Goal: Task Accomplishment & Management: Complete application form

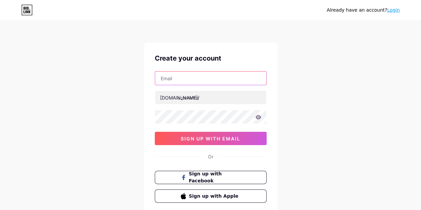
drag, startPoint x: 0, startPoint y: 0, endPoint x: 176, endPoint y: 83, distance: 194.2
click at [176, 83] on input "text" at bounding box center [210, 78] width 111 height 13
type input "[EMAIL_ADDRESS][DOMAIN_NAME]"
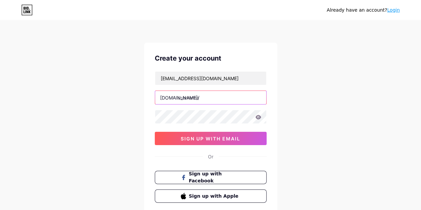
click at [179, 100] on input "text" at bounding box center [210, 97] width 111 height 13
type input "bestsolutionofit"
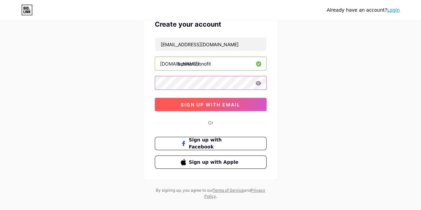
scroll to position [44, 0]
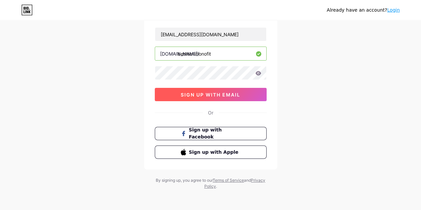
click at [203, 96] on span "sign up with email" at bounding box center [211, 95] width 60 height 6
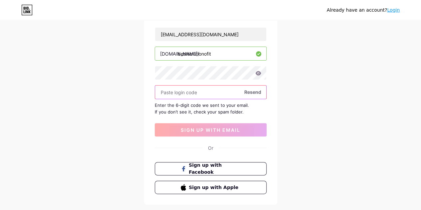
paste input "896366"
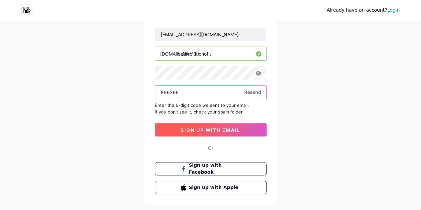
type input "896366"
click at [213, 124] on button "sign up with email" at bounding box center [211, 129] width 112 height 13
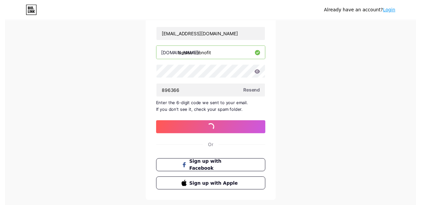
scroll to position [0, 0]
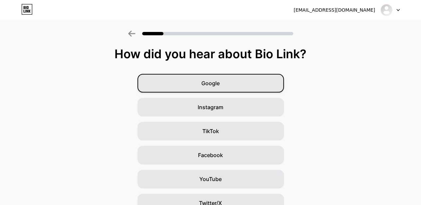
click at [218, 86] on span "Google" at bounding box center [210, 83] width 18 height 8
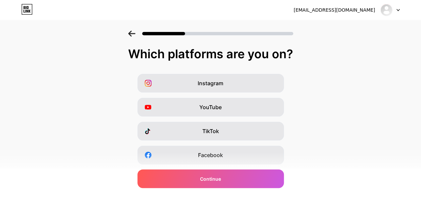
scroll to position [115, 0]
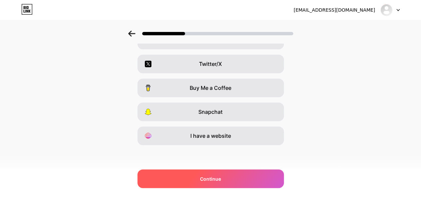
click at [178, 177] on div "Continue" at bounding box center [210, 178] width 146 height 19
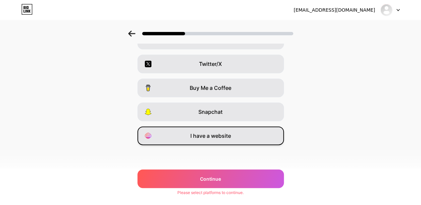
click at [214, 135] on span "I have a website" at bounding box center [210, 136] width 41 height 8
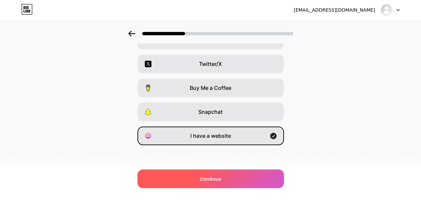
click at [221, 174] on div "Continue" at bounding box center [210, 178] width 146 height 19
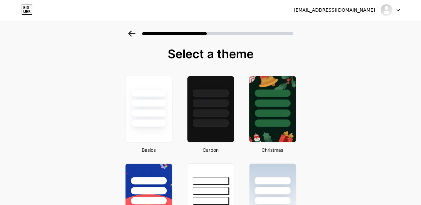
scroll to position [33, 0]
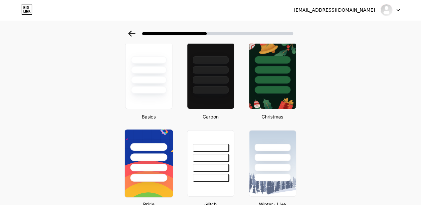
click at [146, 157] on div at bounding box center [148, 157] width 37 height 8
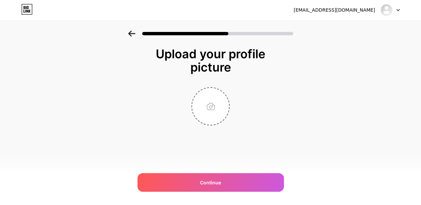
scroll to position [0, 0]
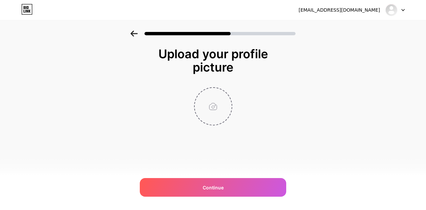
click at [215, 100] on input "file" at bounding box center [213, 106] width 37 height 37
type input "C:\fakepath\BST.jpg"
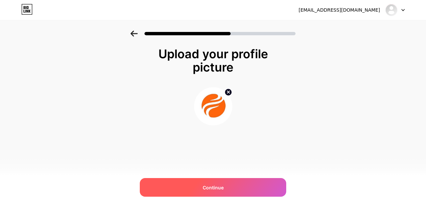
click at [209, 187] on span "Continue" at bounding box center [213, 187] width 21 height 7
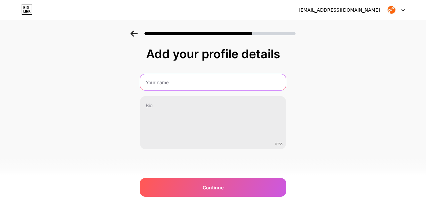
click at [189, 85] on input "text" at bounding box center [213, 82] width 146 height 16
type input "Best Solution of IT"
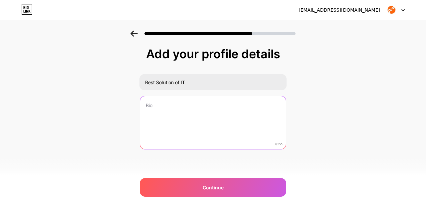
click at [182, 127] on textarea at bounding box center [213, 123] width 146 height 54
paste textarea "Best Solution Of IT is a leading digital marketing and SEO agency based in [GEO…"
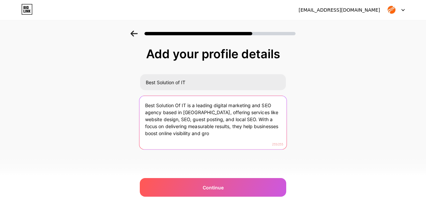
click at [225, 120] on textarea "Best Solution Of IT is a leading digital marketing and SEO agency based in [GEO…" at bounding box center [212, 123] width 147 height 54
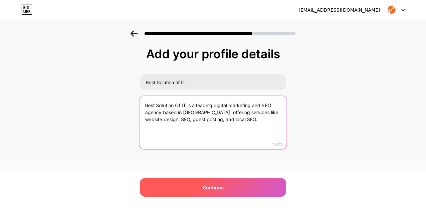
type textarea "Best Solution Of IT is a leading digital marketing and SEO agency based in [GEO…"
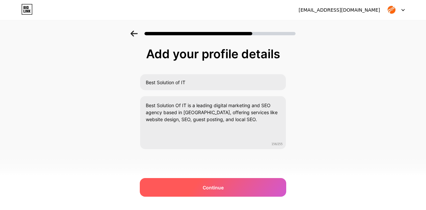
click at [225, 184] on div "Continue" at bounding box center [213, 187] width 146 height 19
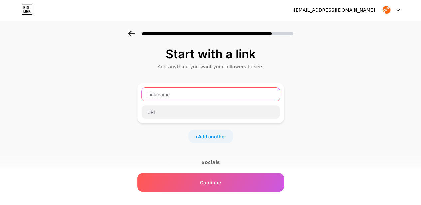
click at [195, 95] on input "text" at bounding box center [211, 94] width 138 height 13
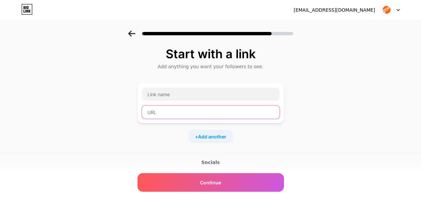
click at [166, 110] on input "text" at bounding box center [211, 111] width 138 height 13
paste input "[URL][DOMAIN_NAME]"
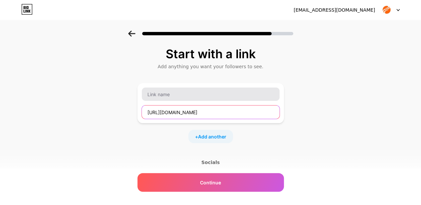
type input "[URL][DOMAIN_NAME]"
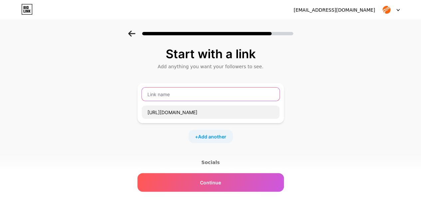
click at [164, 100] on input "text" at bounding box center [211, 94] width 138 height 13
type input "B"
type input "Home Page"
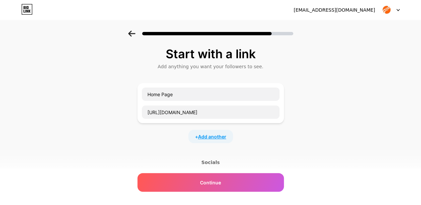
click at [209, 135] on span "Add another" at bounding box center [212, 136] width 28 height 7
click at [171, 140] on input "text" at bounding box center [211, 140] width 138 height 13
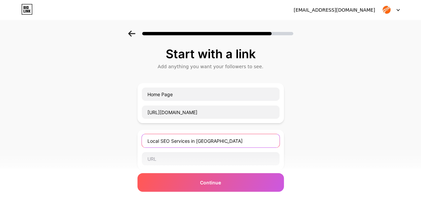
type input "Local SEO Services in [GEOGRAPHIC_DATA]"
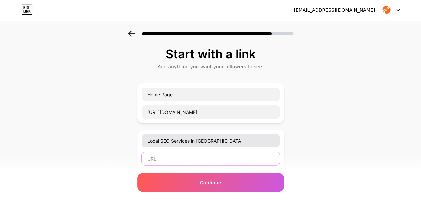
paste input "[URL][DOMAIN_NAME]"
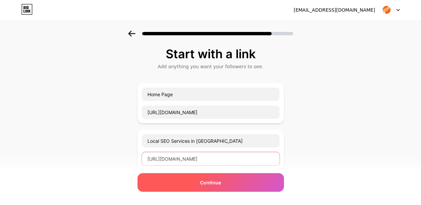
type input "[URL][DOMAIN_NAME]"
click at [201, 184] on div "Continue" at bounding box center [210, 182] width 146 height 19
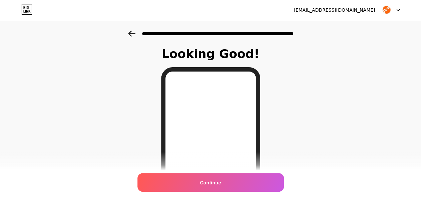
scroll to position [129, 0]
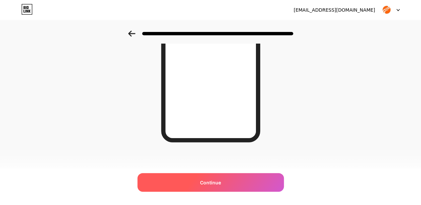
click at [214, 177] on div "Continue" at bounding box center [210, 182] width 146 height 19
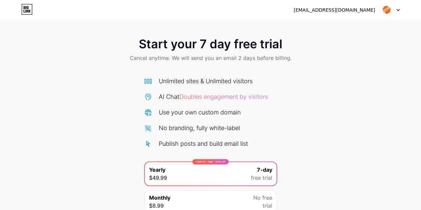
scroll to position [57, 0]
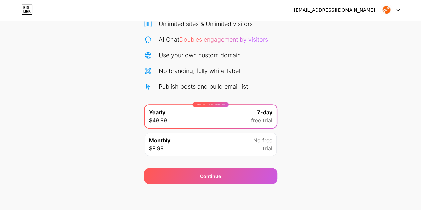
click at [395, 12] on div at bounding box center [389, 10] width 19 height 12
